Goal: Use online tool/utility: Use online tool/utility

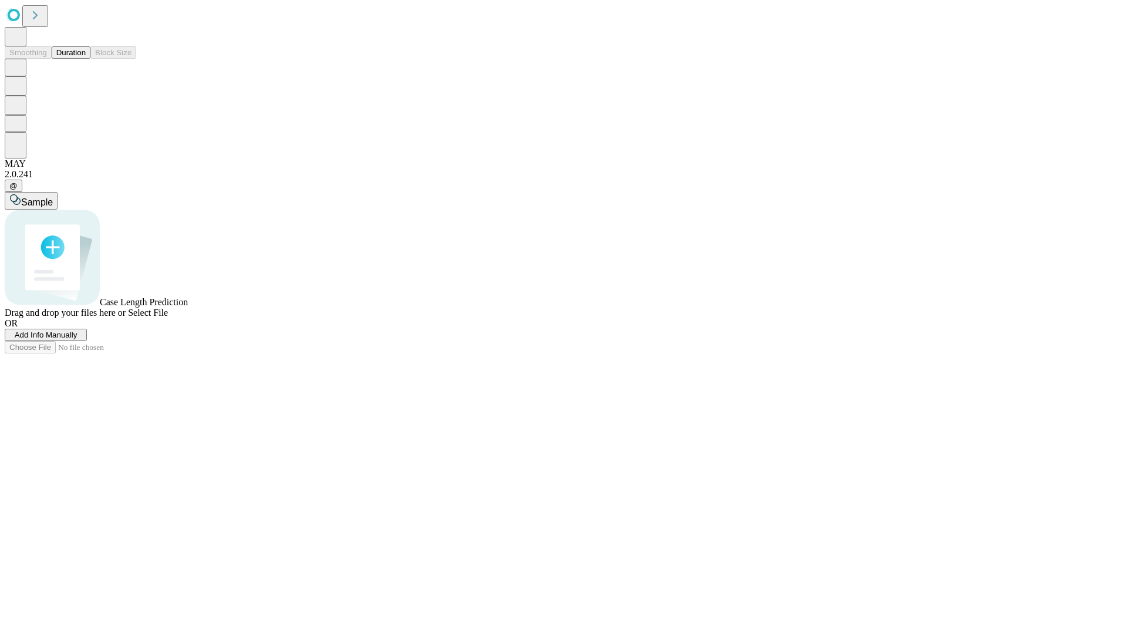
click at [86, 59] on button "Duration" at bounding box center [71, 52] width 39 height 12
click at [78, 339] on span "Add Info Manually" at bounding box center [46, 335] width 63 height 9
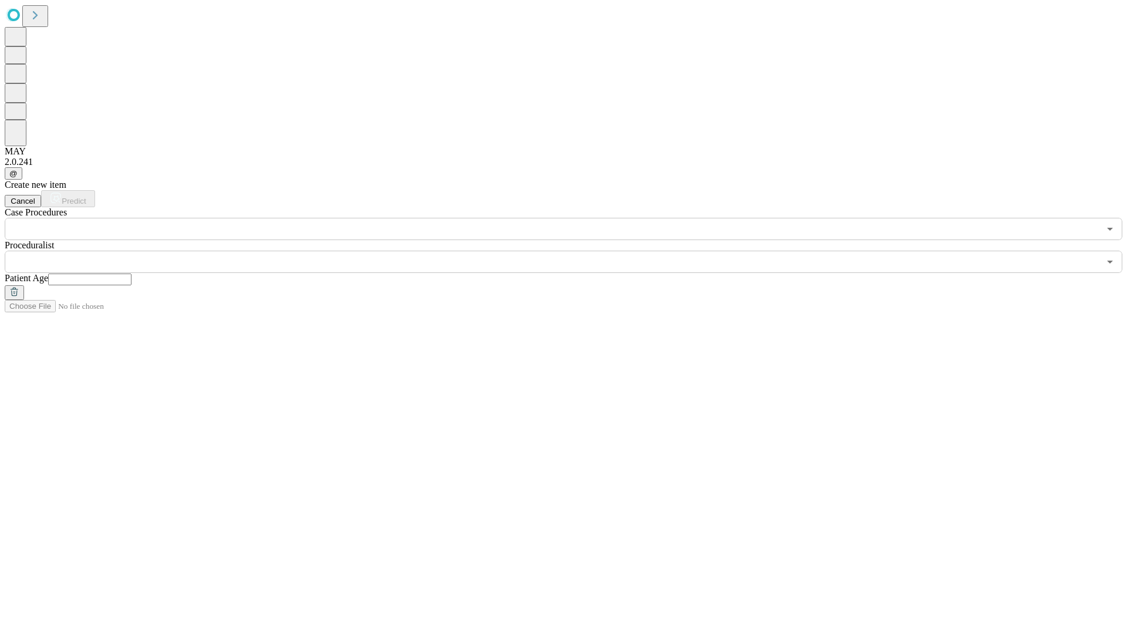
click at [132, 274] on input "text" at bounding box center [89, 280] width 83 height 12
type input "**"
click at [572, 251] on input "text" at bounding box center [552, 262] width 1095 height 22
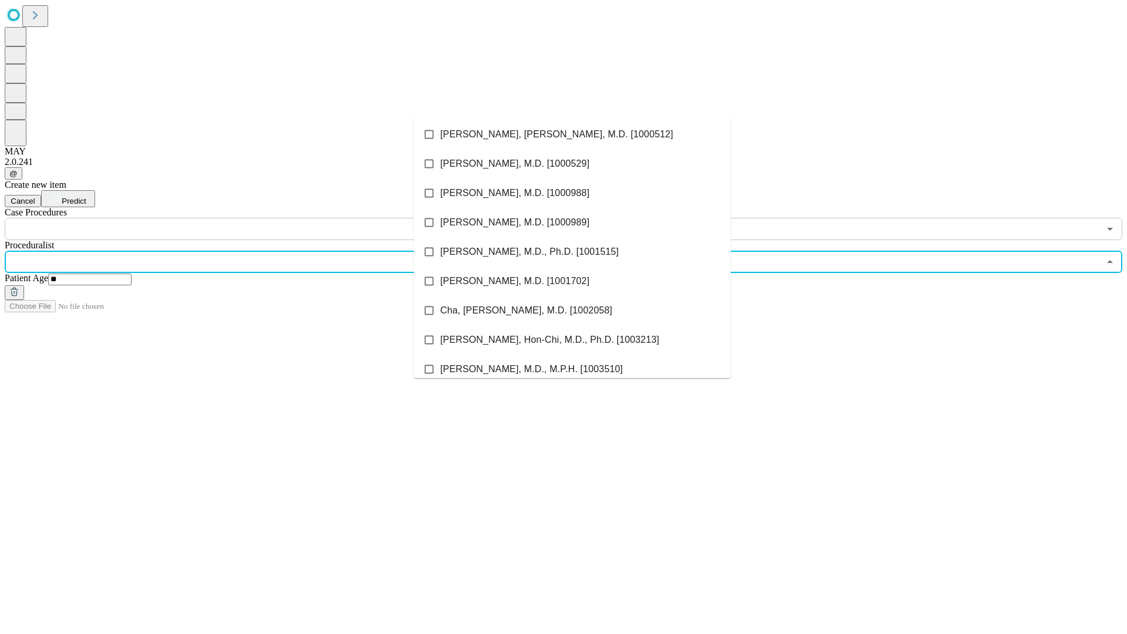
click at [573, 134] on li "[PERSON_NAME], [PERSON_NAME], M.D. [1000512]" at bounding box center [572, 134] width 317 height 29
click at [247, 218] on input "text" at bounding box center [552, 229] width 1095 height 22
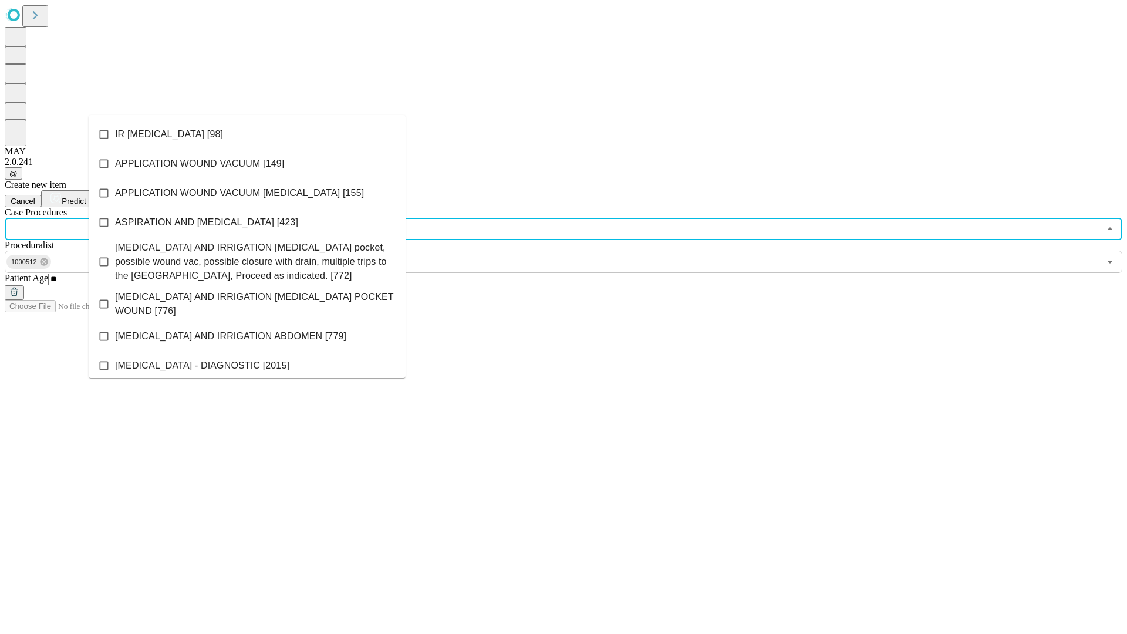
click at [247, 134] on li "IR [MEDICAL_DATA] [98]" at bounding box center [247, 134] width 317 height 29
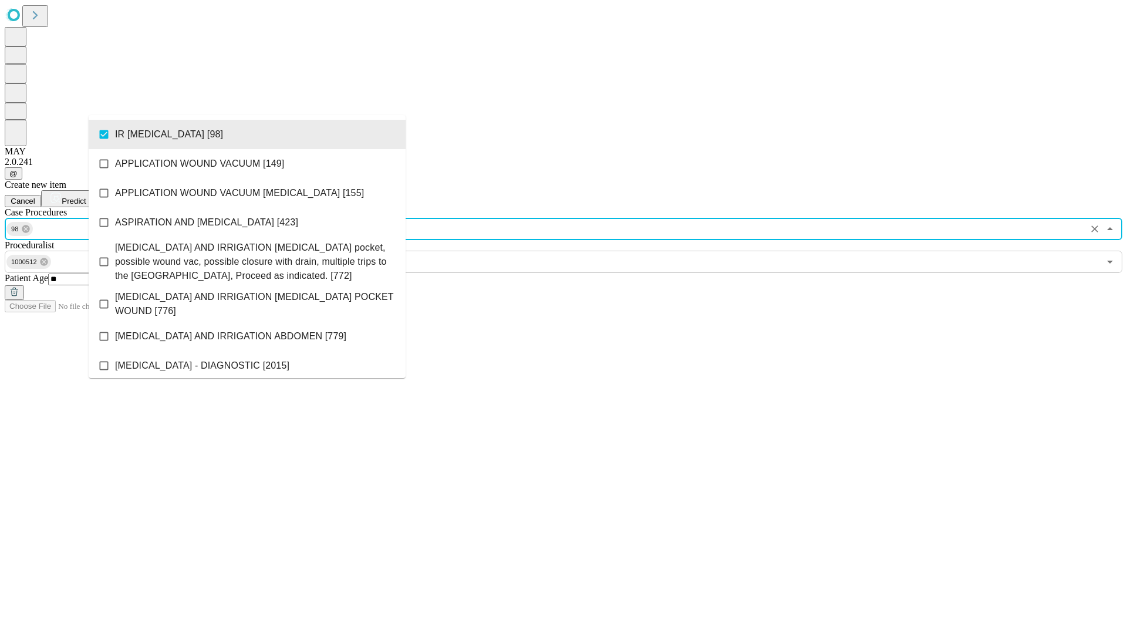
click at [86, 197] on span "Predict" at bounding box center [74, 201] width 24 height 9
